Goal: Information Seeking & Learning: Learn about a topic

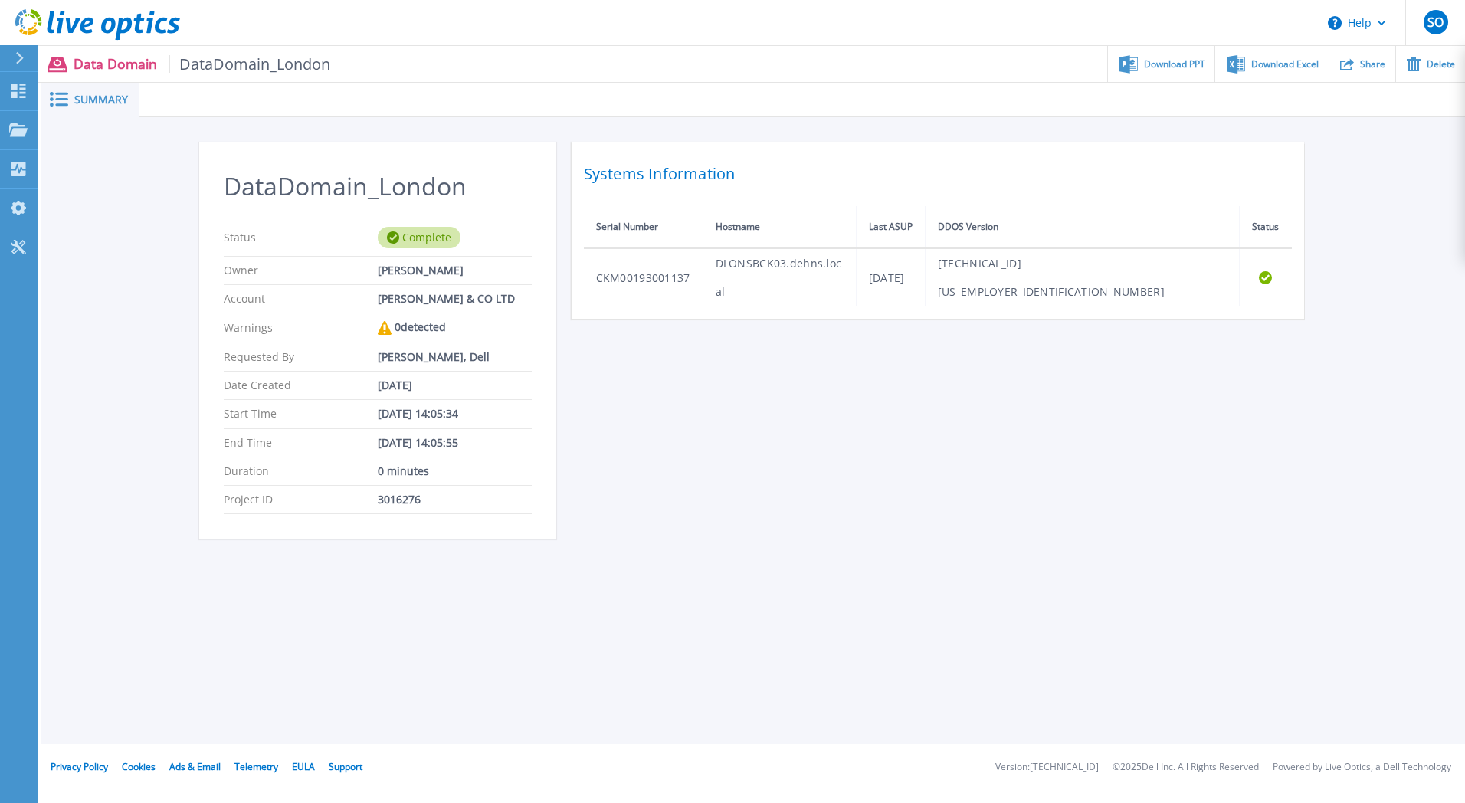
click at [93, 94] on span "Summary" at bounding box center [101, 99] width 54 height 11
click at [23, 88] on icon at bounding box center [18, 91] width 15 height 15
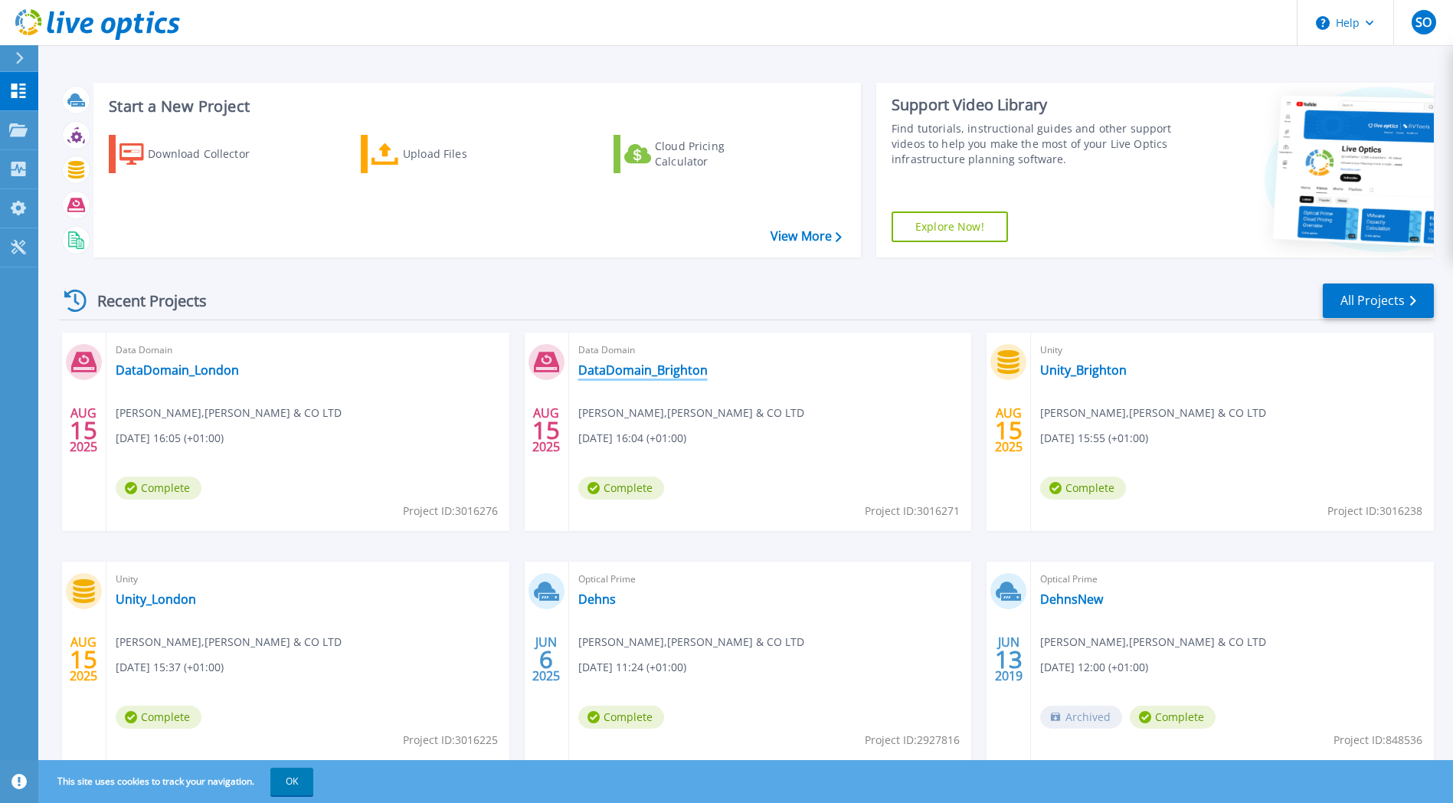
click at [626, 365] on link "DataDomain_Brighton" at bounding box center [642, 369] width 129 height 15
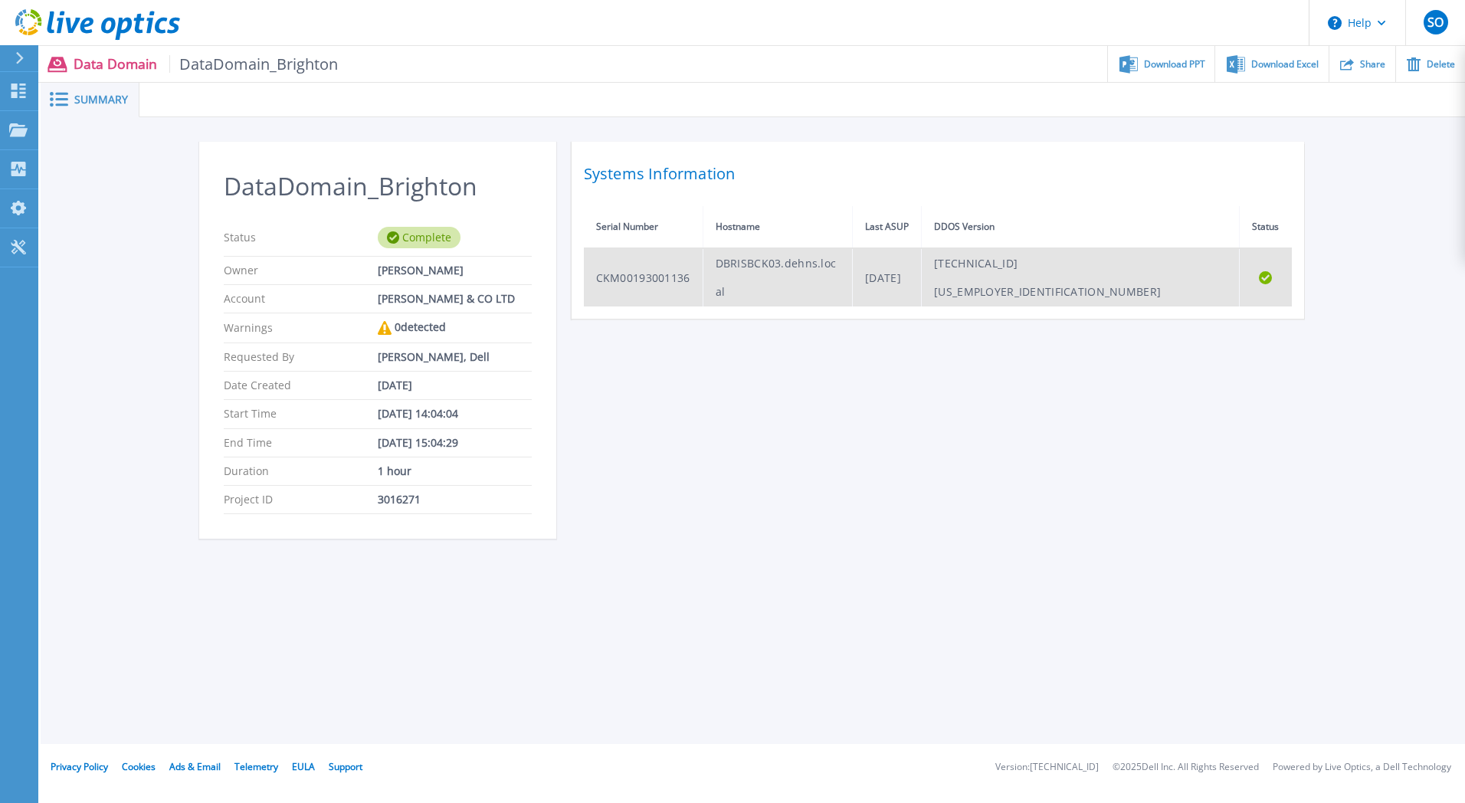
click at [853, 270] on td "DBRISBCK03.dehns.local" at bounding box center [778, 277] width 150 height 58
click at [637, 263] on td "CKM00193001136" at bounding box center [644, 277] width 120 height 58
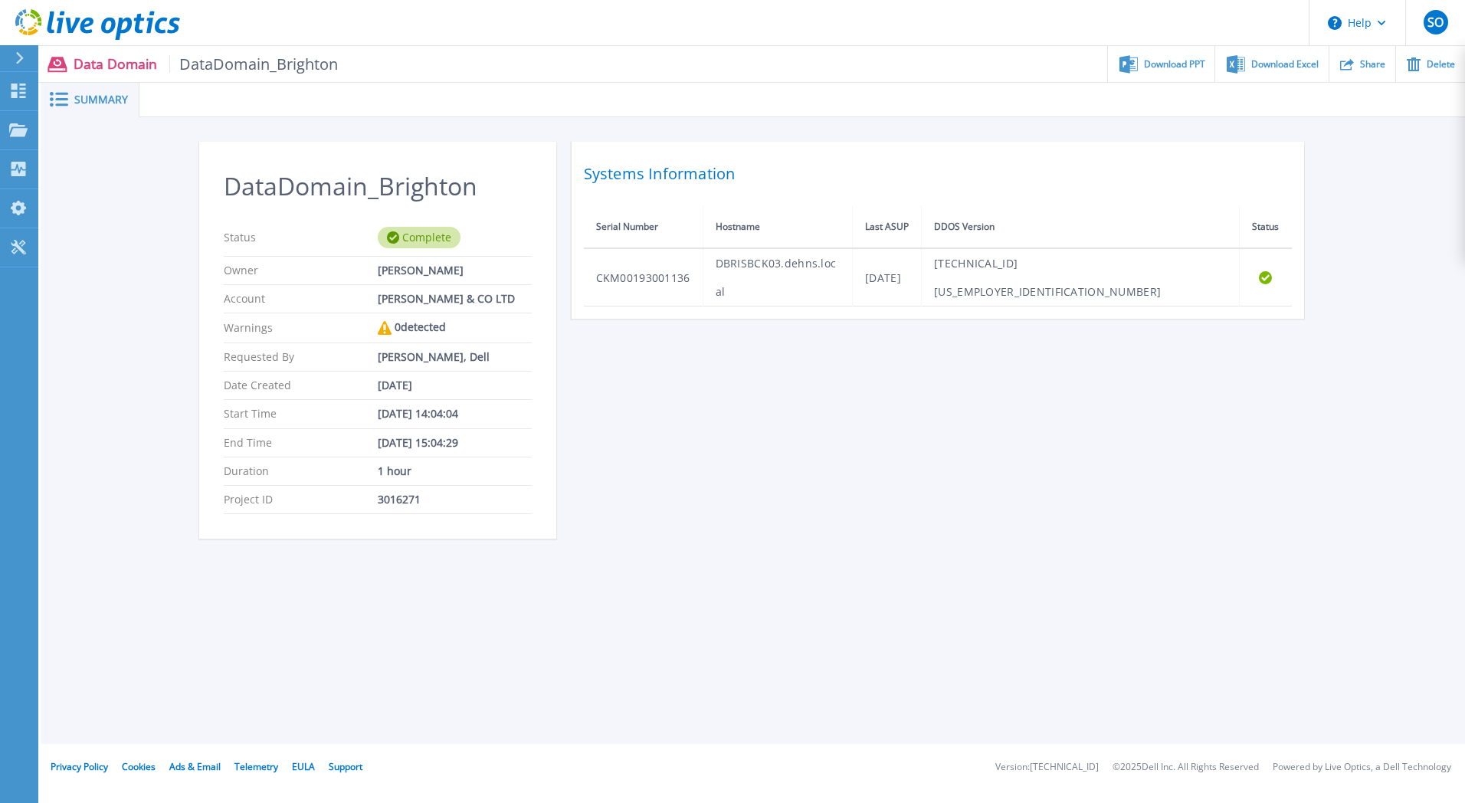
click at [56, 102] on icon at bounding box center [59, 99] width 18 height 15
click at [87, 94] on span "Summary" at bounding box center [101, 99] width 54 height 11
click at [28, 90] on link "Dashboard Dashboard" at bounding box center [19, 91] width 38 height 39
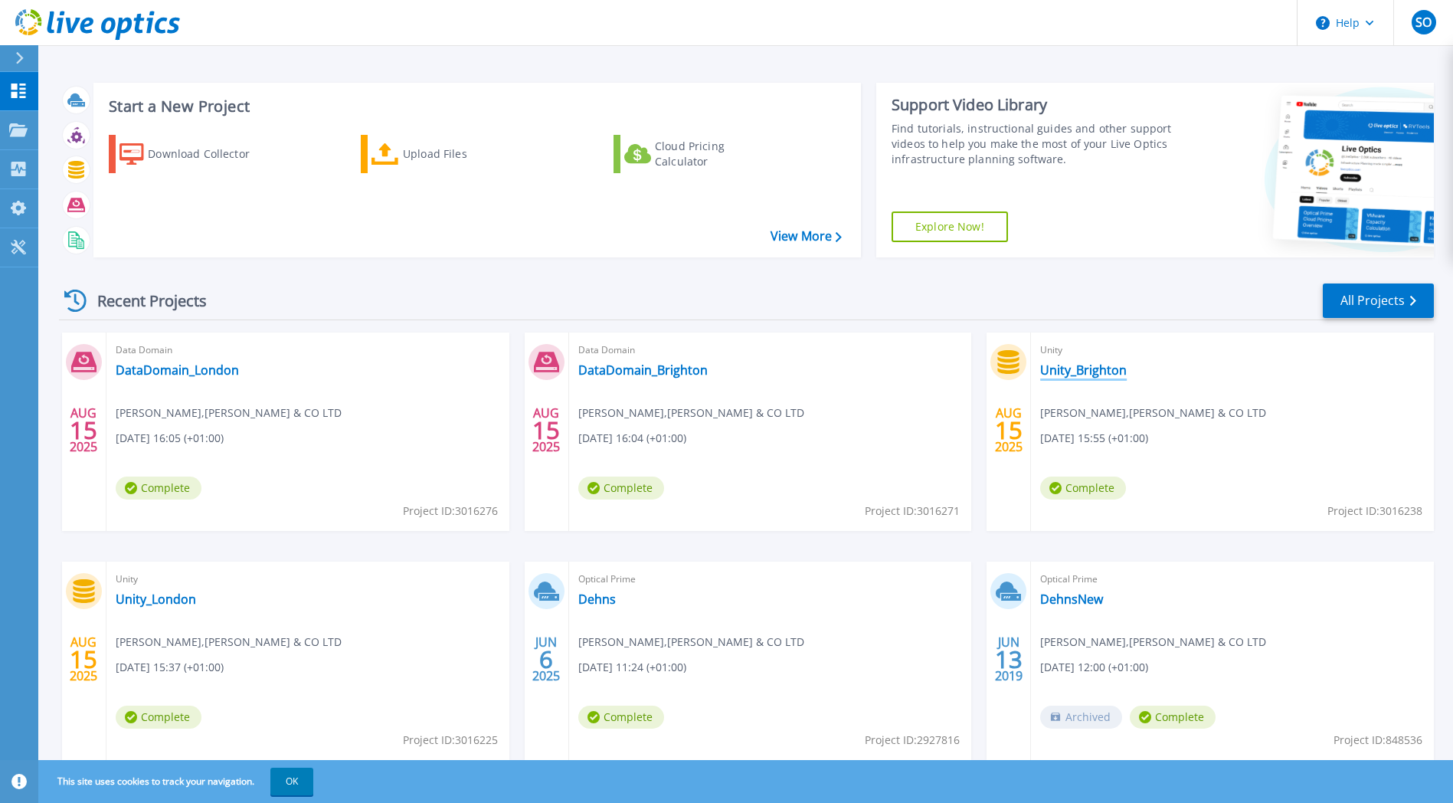
click at [1114, 373] on link "Unity_Brighton" at bounding box center [1083, 369] width 87 height 15
click at [11, 135] on icon at bounding box center [18, 129] width 18 height 13
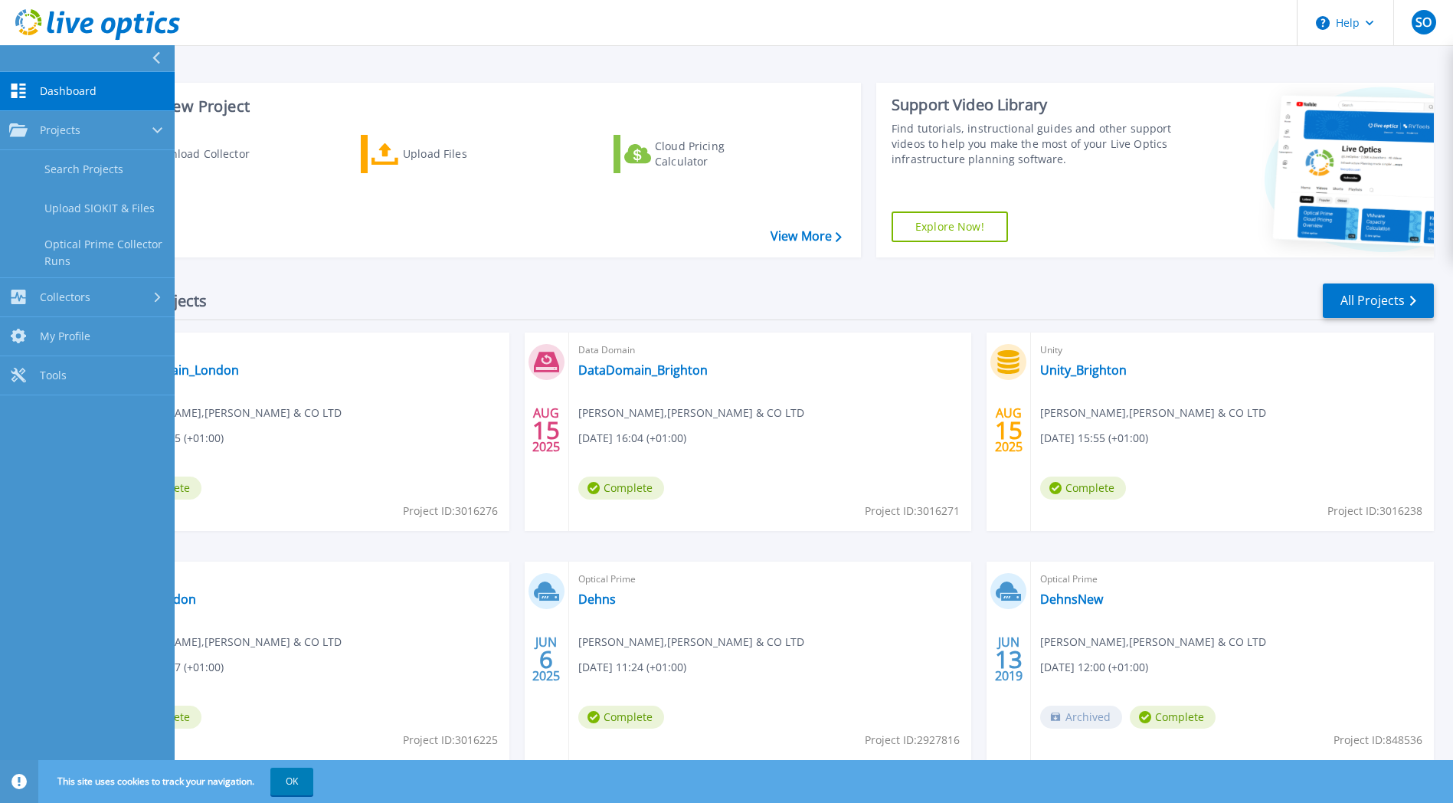
click at [61, 95] on span "Dashboard" at bounding box center [68, 91] width 57 height 14
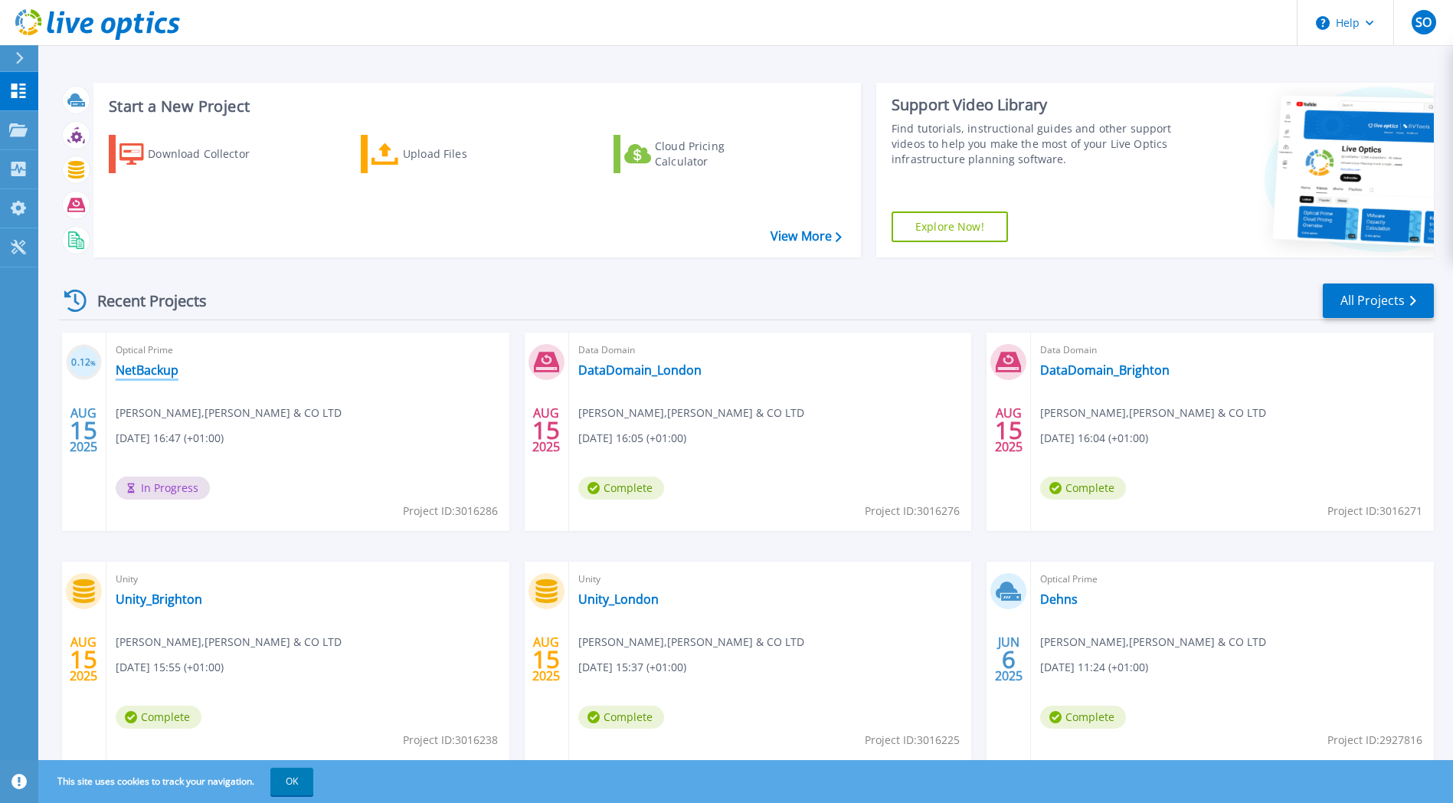
click at [159, 364] on link "NetBackup" at bounding box center [147, 369] width 63 height 15
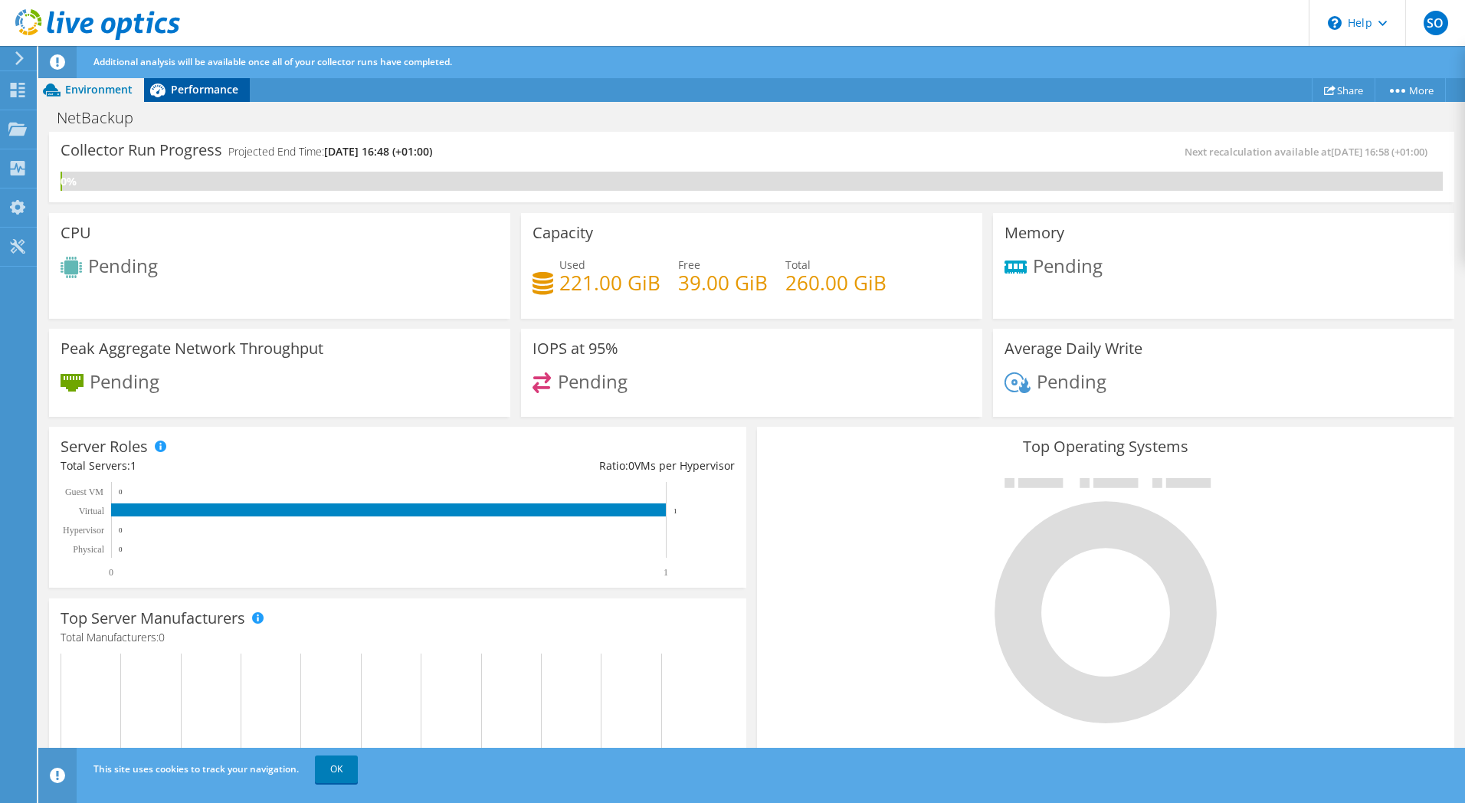
click at [222, 80] on div "Performance" at bounding box center [197, 89] width 106 height 25
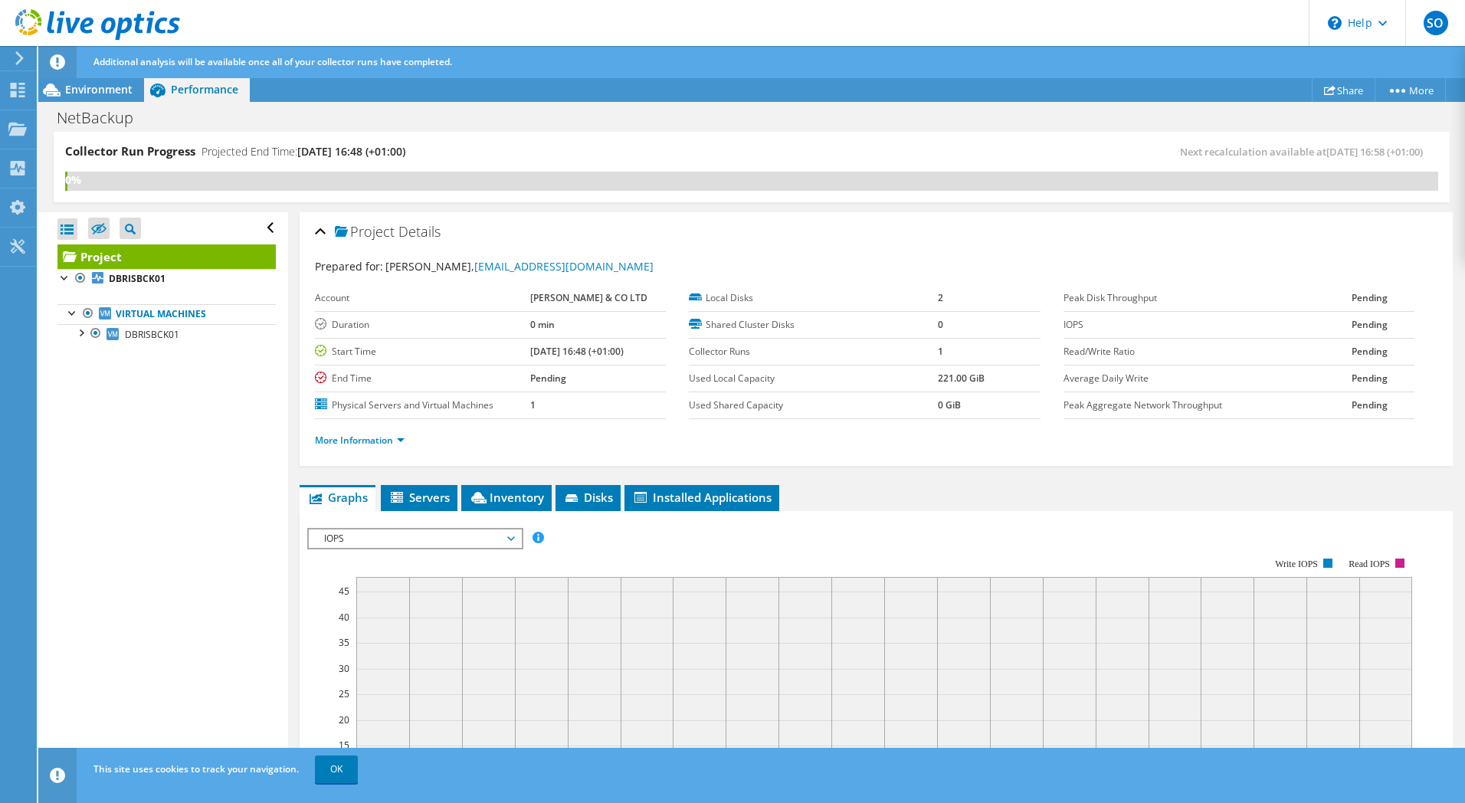
scroll to position [153, 0]
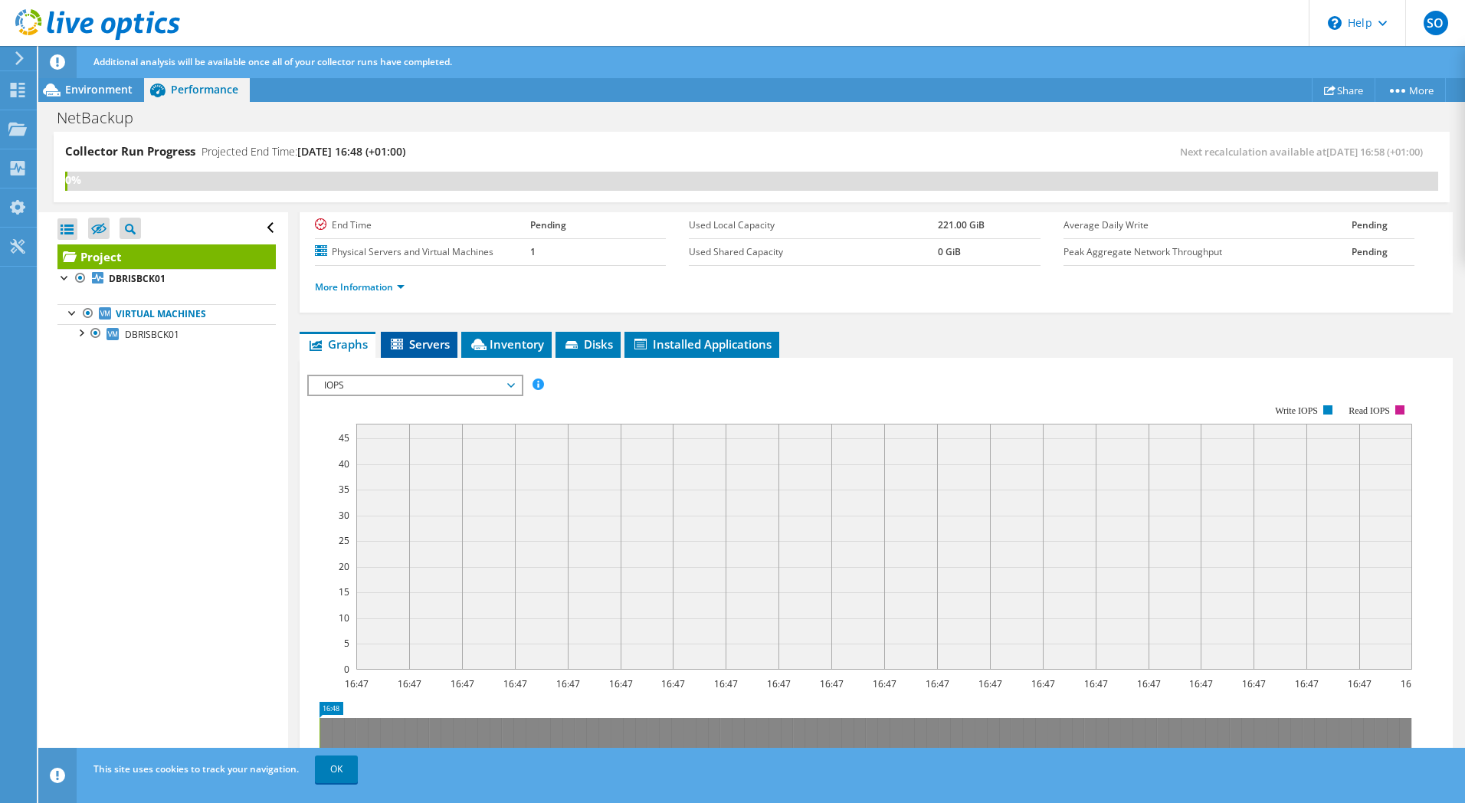
click at [437, 349] on span "Servers" at bounding box center [418, 343] width 61 height 15
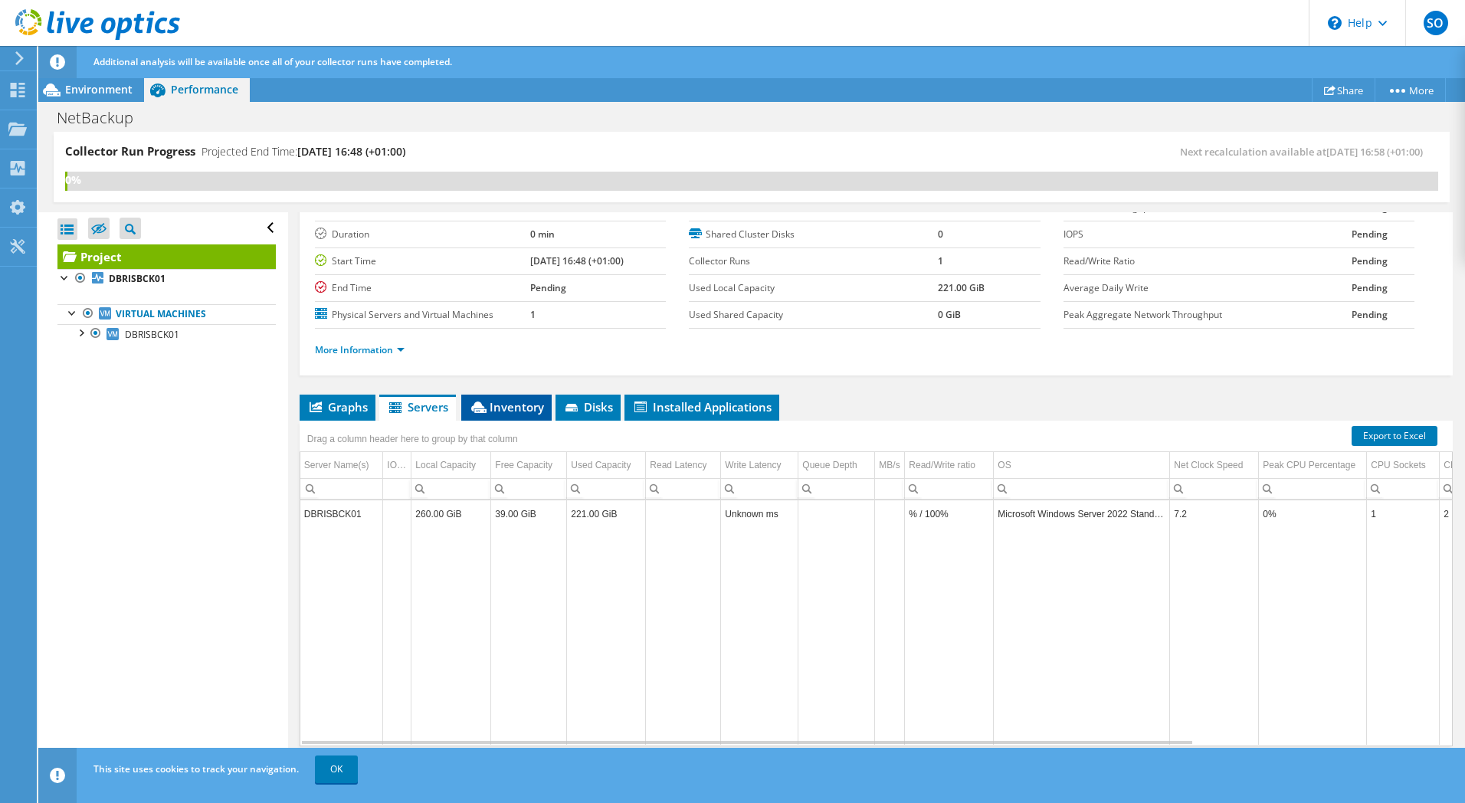
click at [509, 401] on span "Inventory" at bounding box center [506, 406] width 75 height 15
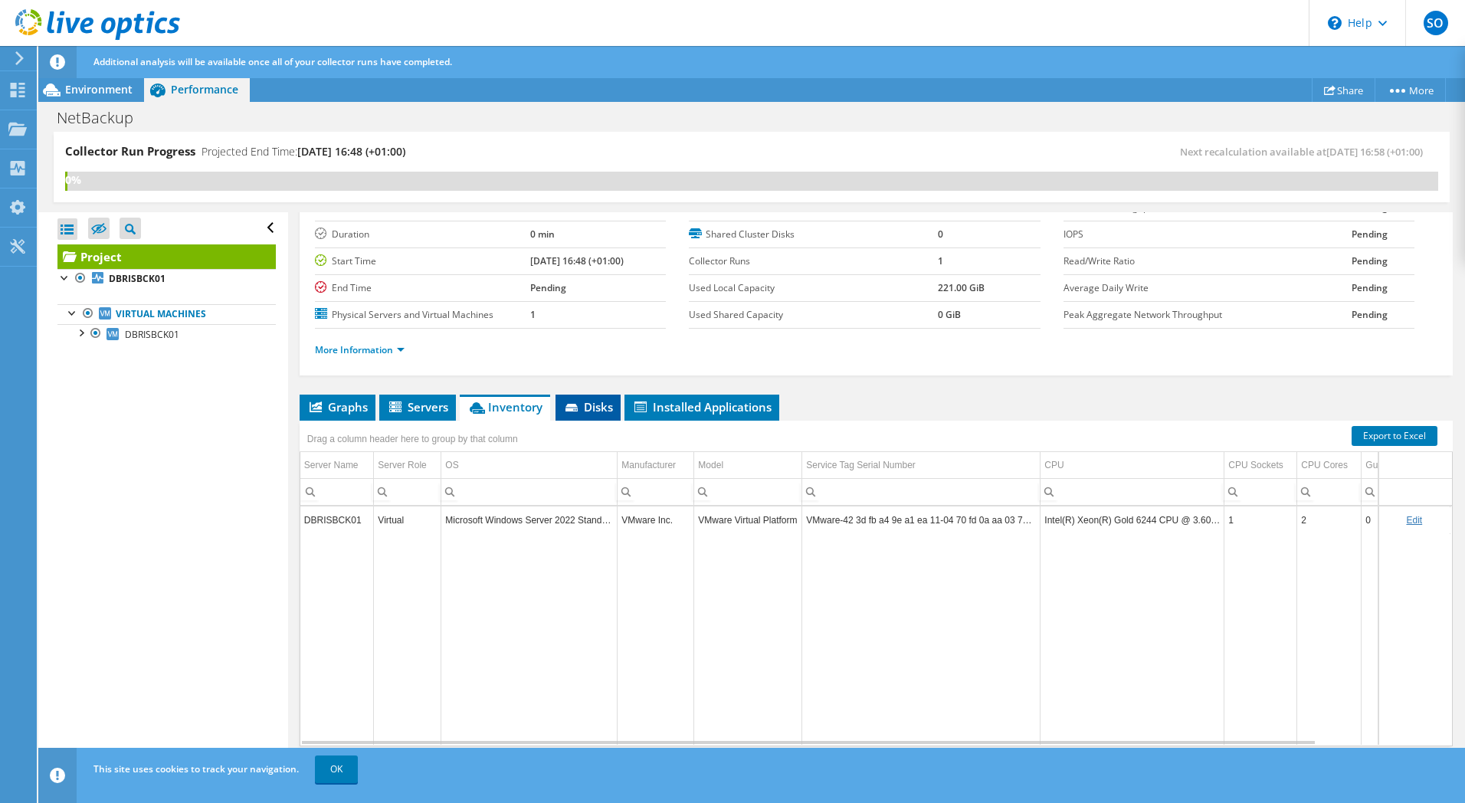
click at [586, 401] on span "Disks" at bounding box center [588, 406] width 50 height 15
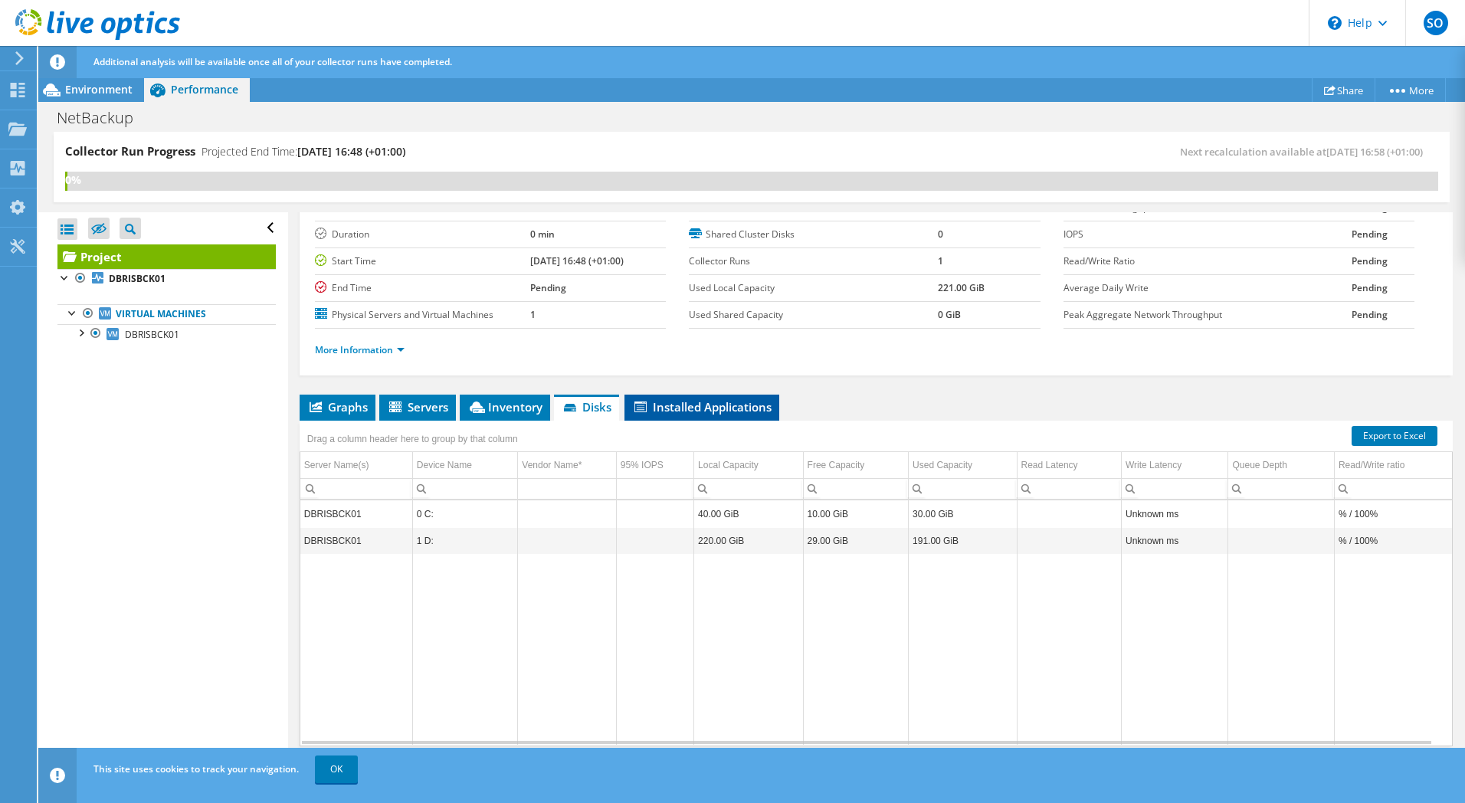
click at [742, 407] on span "Installed Applications" at bounding box center [701, 406] width 139 height 15
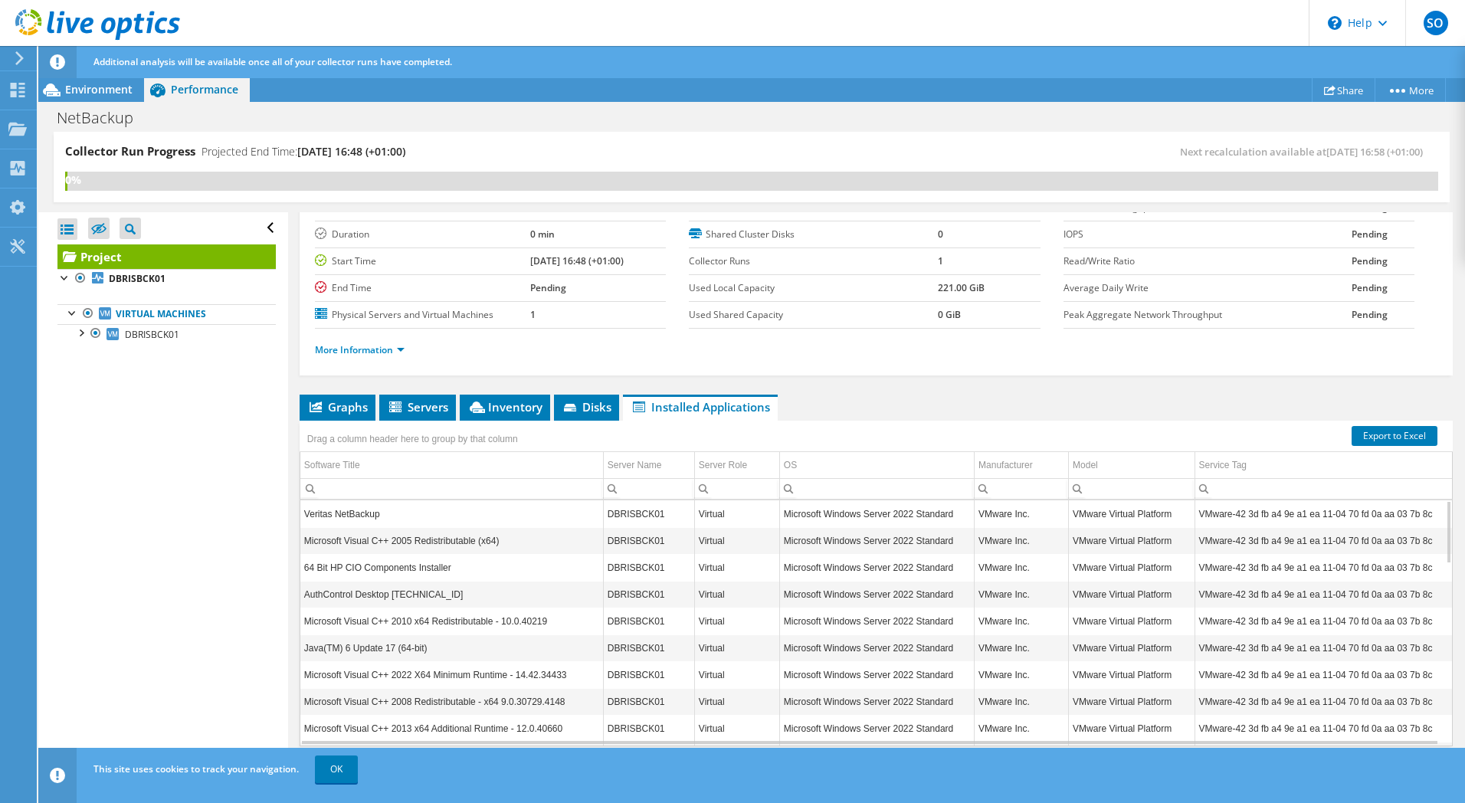
scroll to position [0, 0]
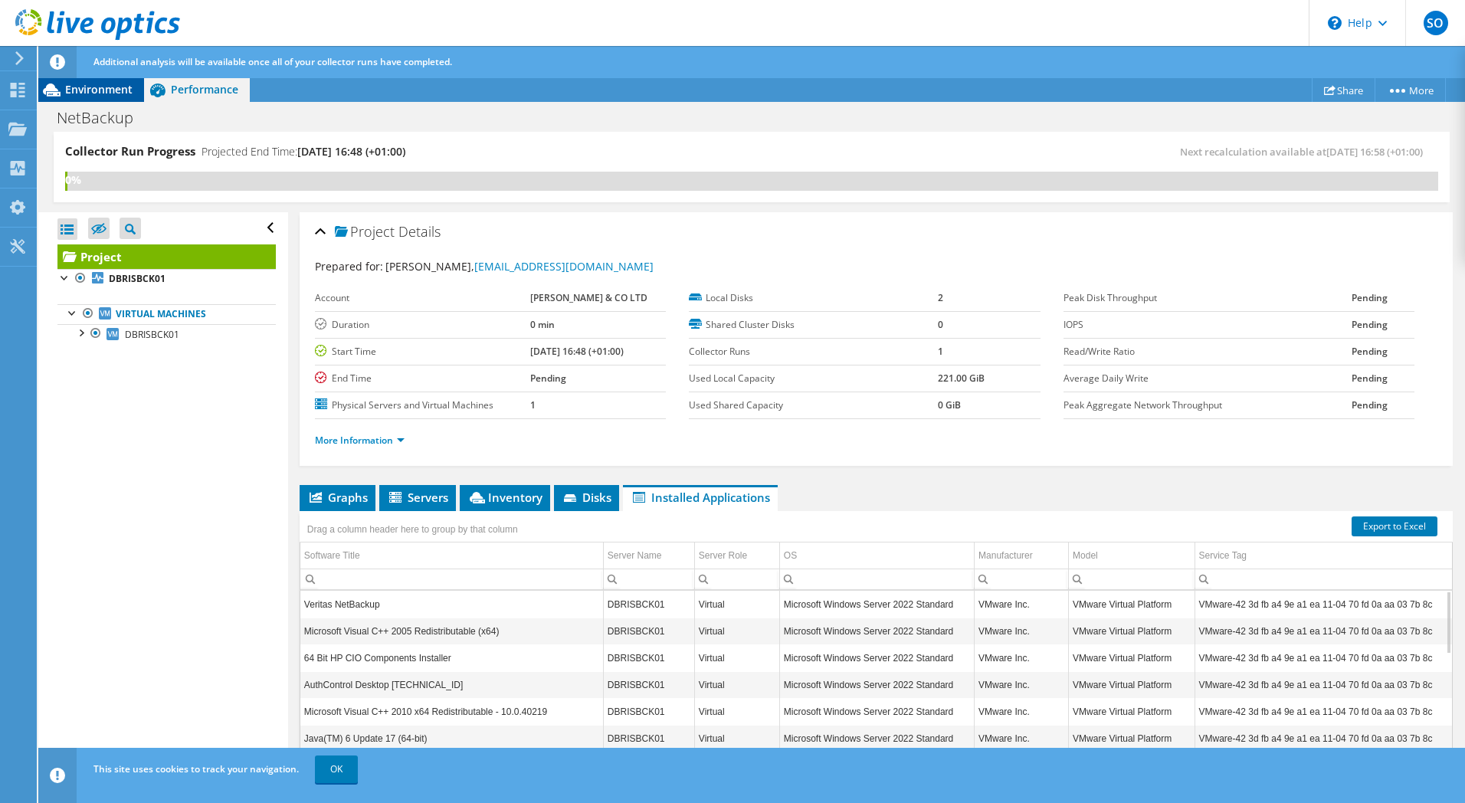
click at [105, 81] on div "Environment" at bounding box center [91, 89] width 106 height 25
